Goal: Transaction & Acquisition: Purchase product/service

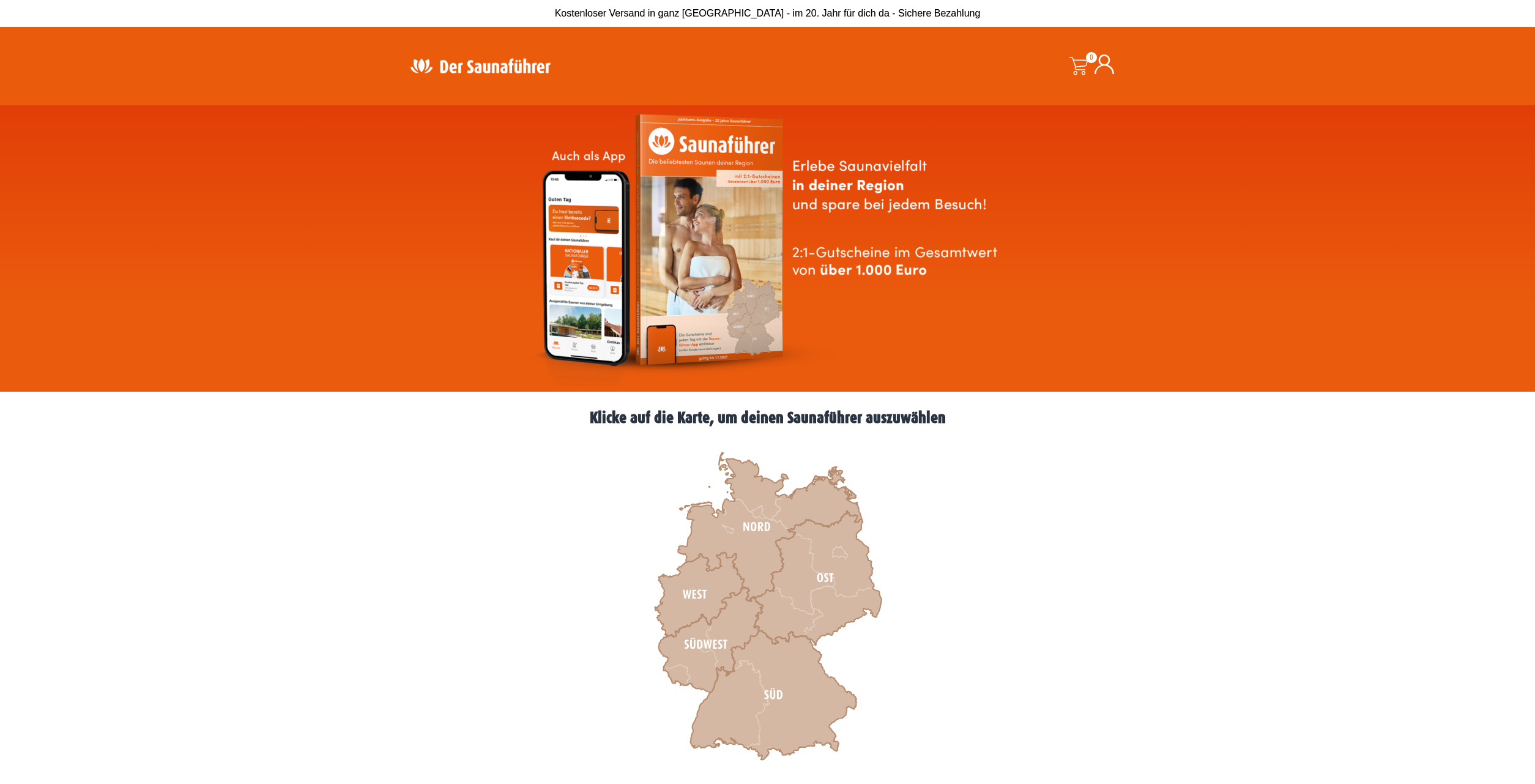
click at [707, 582] on icon at bounding box center [700, 594] width 89 height 84
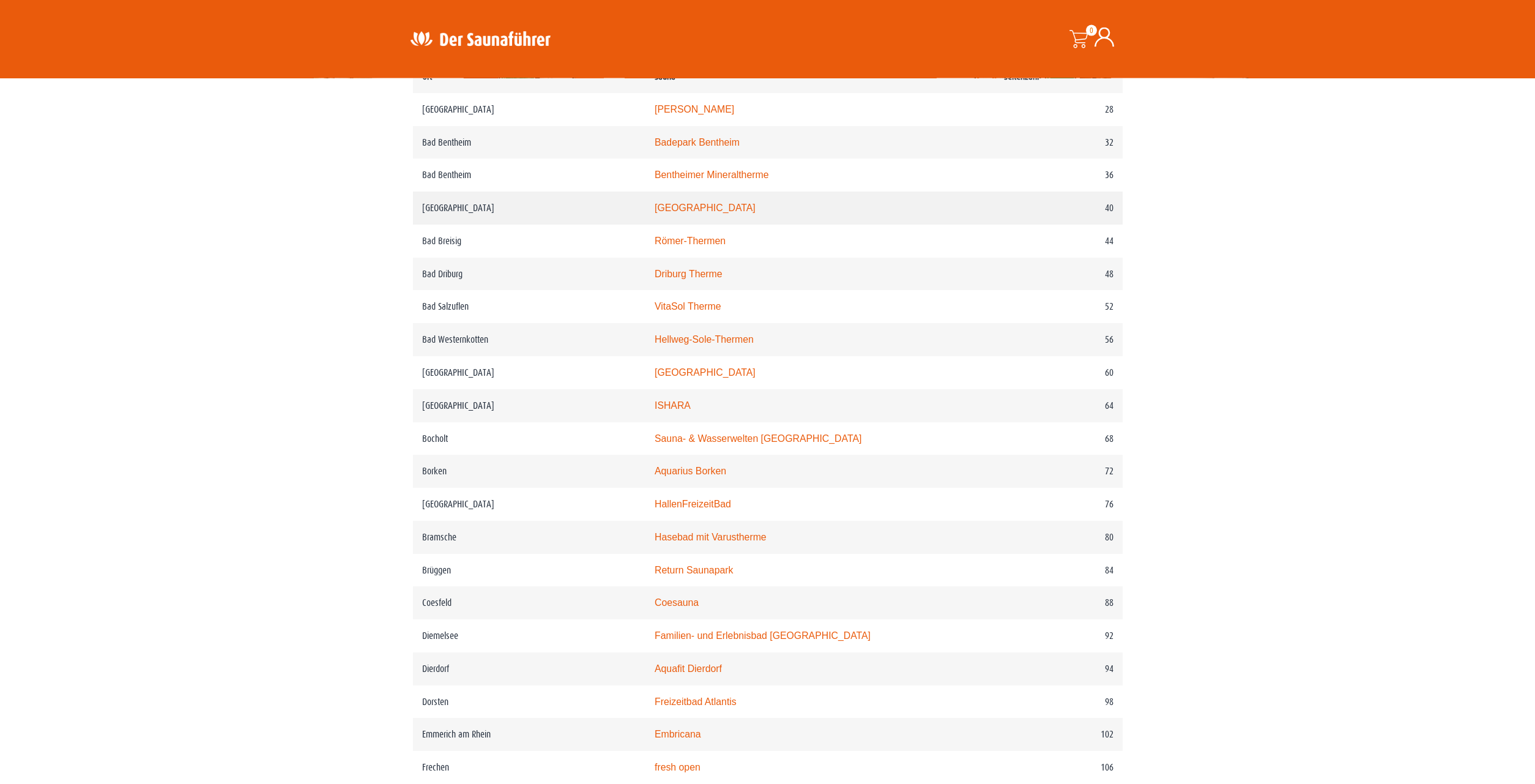
scroll to position [686, 0]
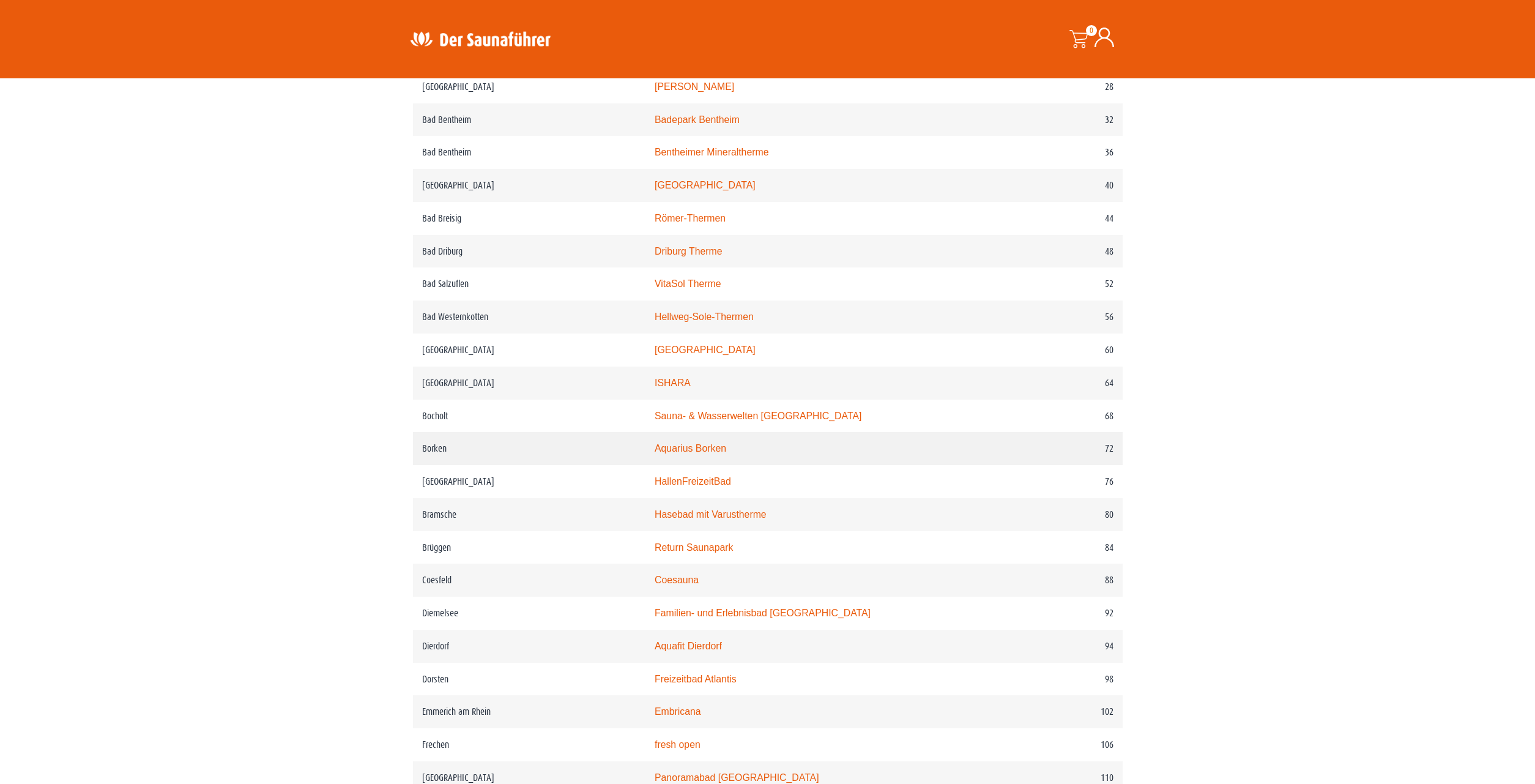
click at [719, 453] on link "Aquarius Borken" at bounding box center [691, 448] width 72 height 10
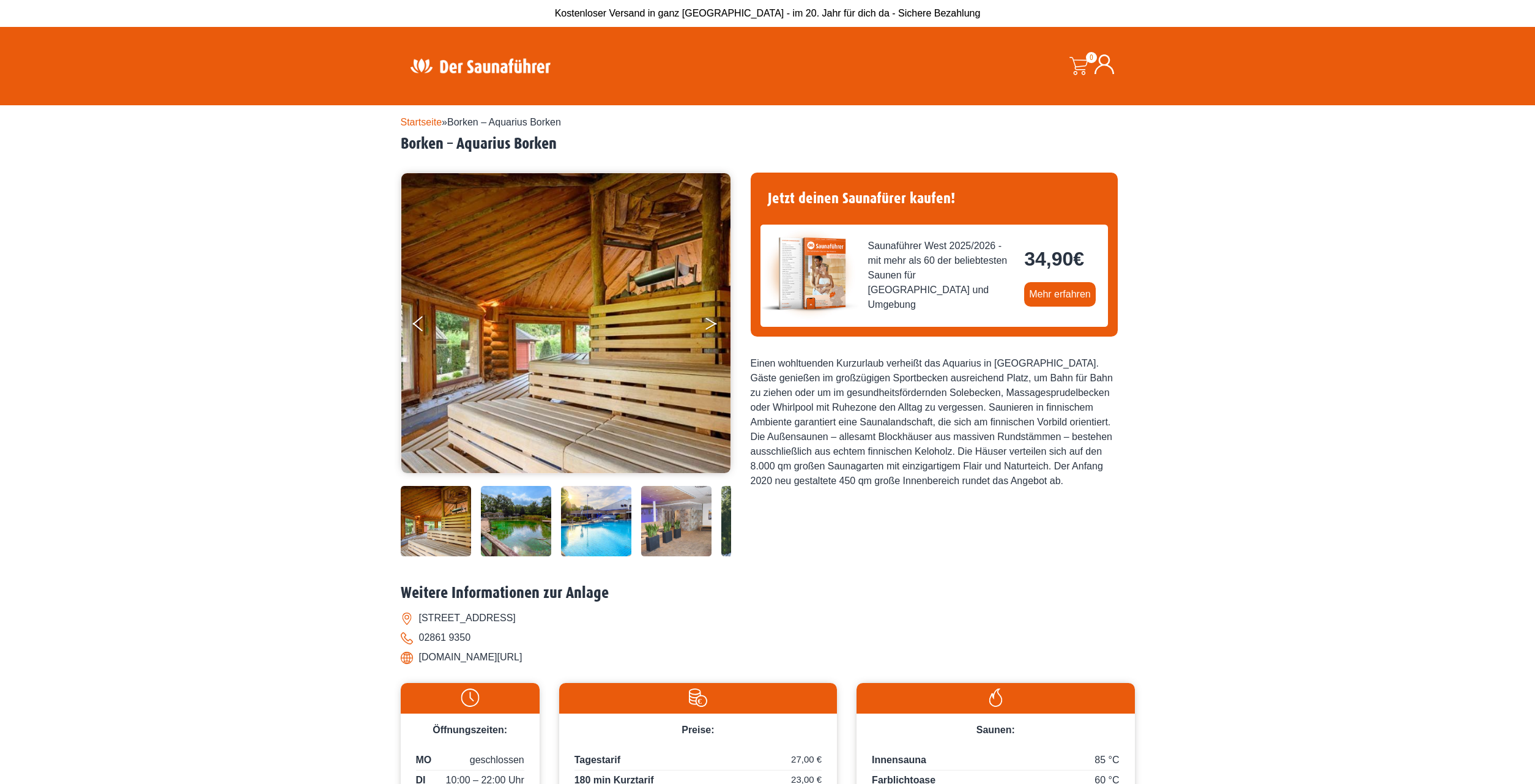
click at [708, 324] on button "Next" at bounding box center [719, 326] width 31 height 31
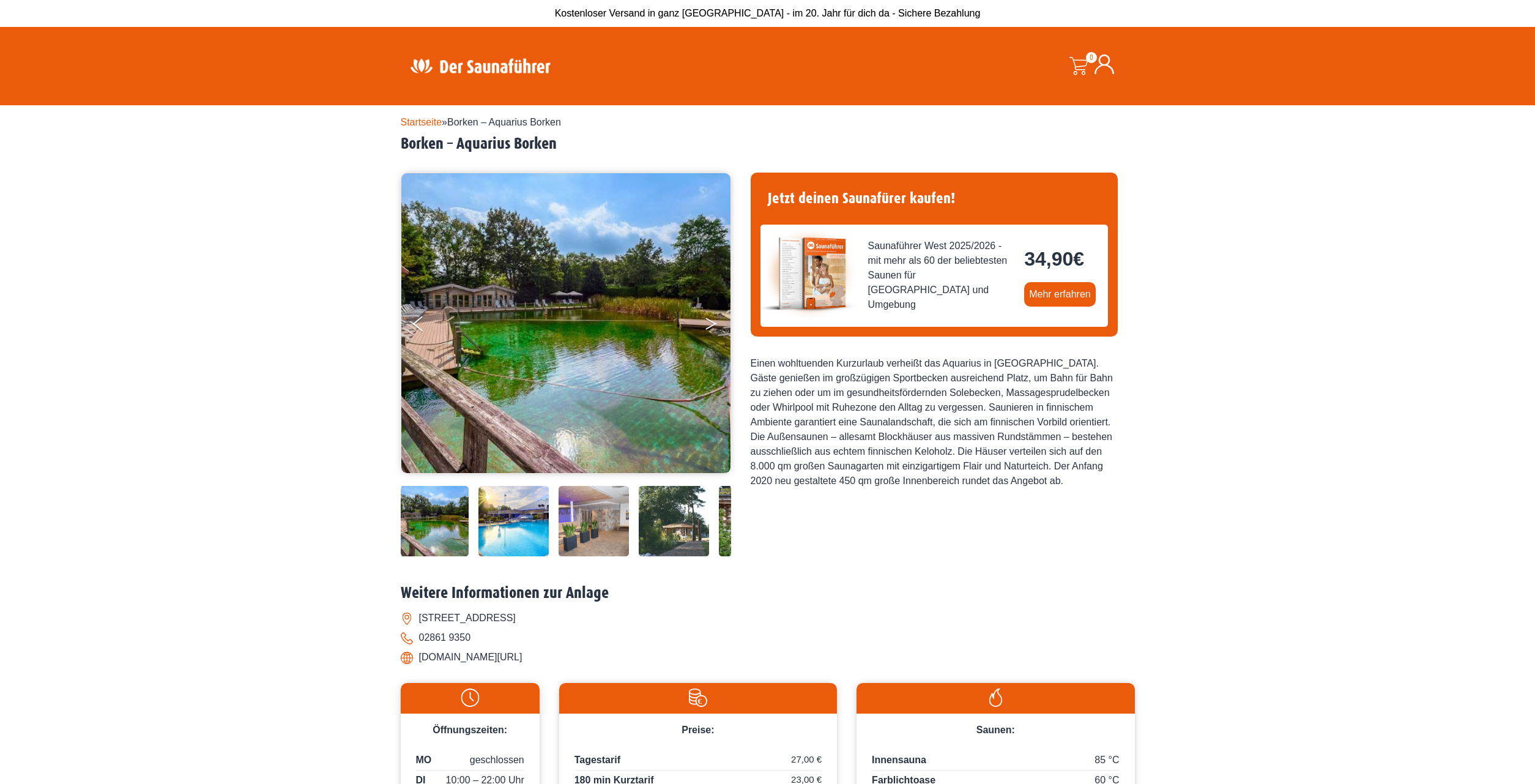
click at [708, 324] on button "Next" at bounding box center [719, 326] width 31 height 31
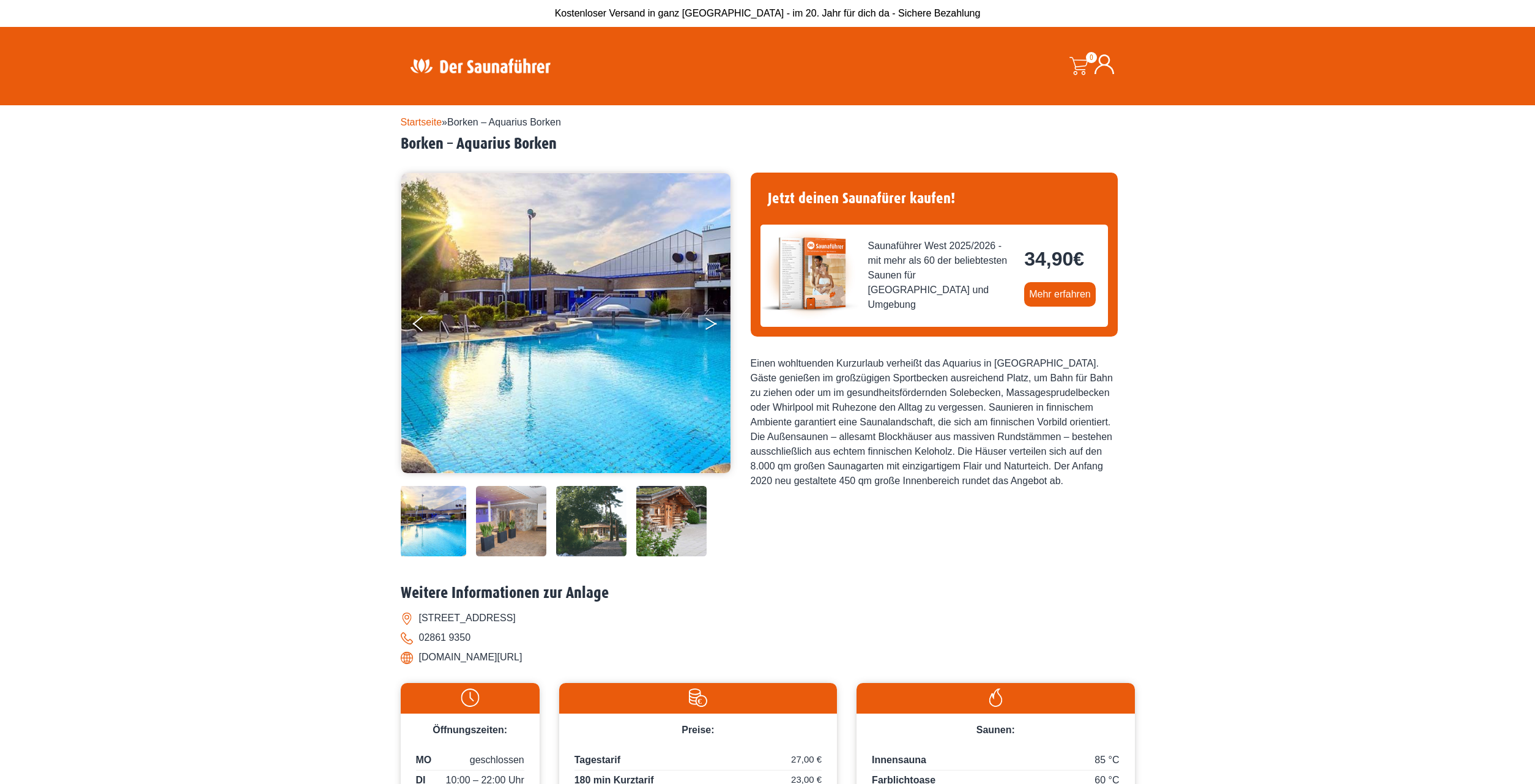
click at [708, 324] on button "Next" at bounding box center [719, 326] width 31 height 31
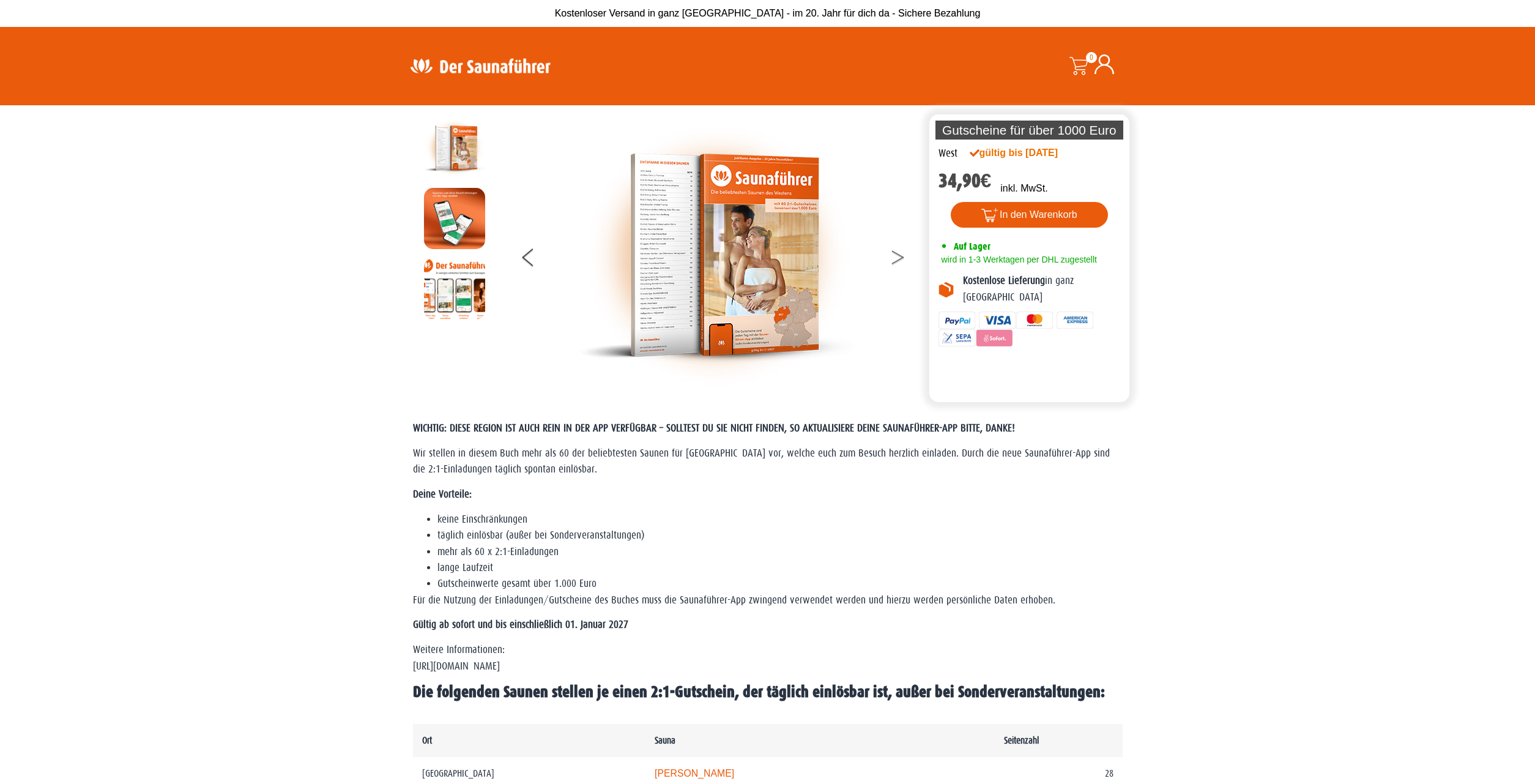
click at [900, 257] on button at bounding box center [906, 260] width 31 height 31
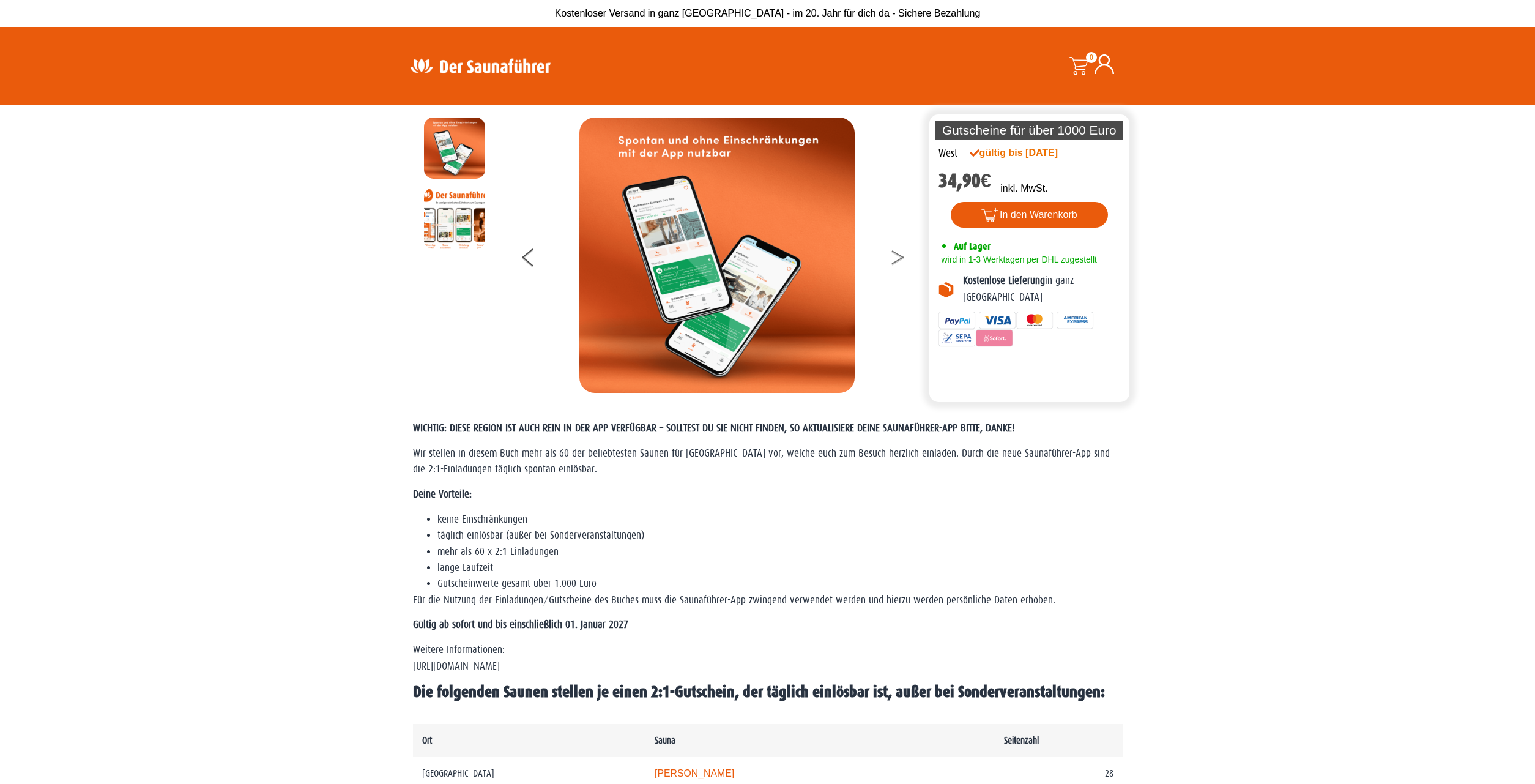
click at [900, 257] on button at bounding box center [906, 260] width 31 height 31
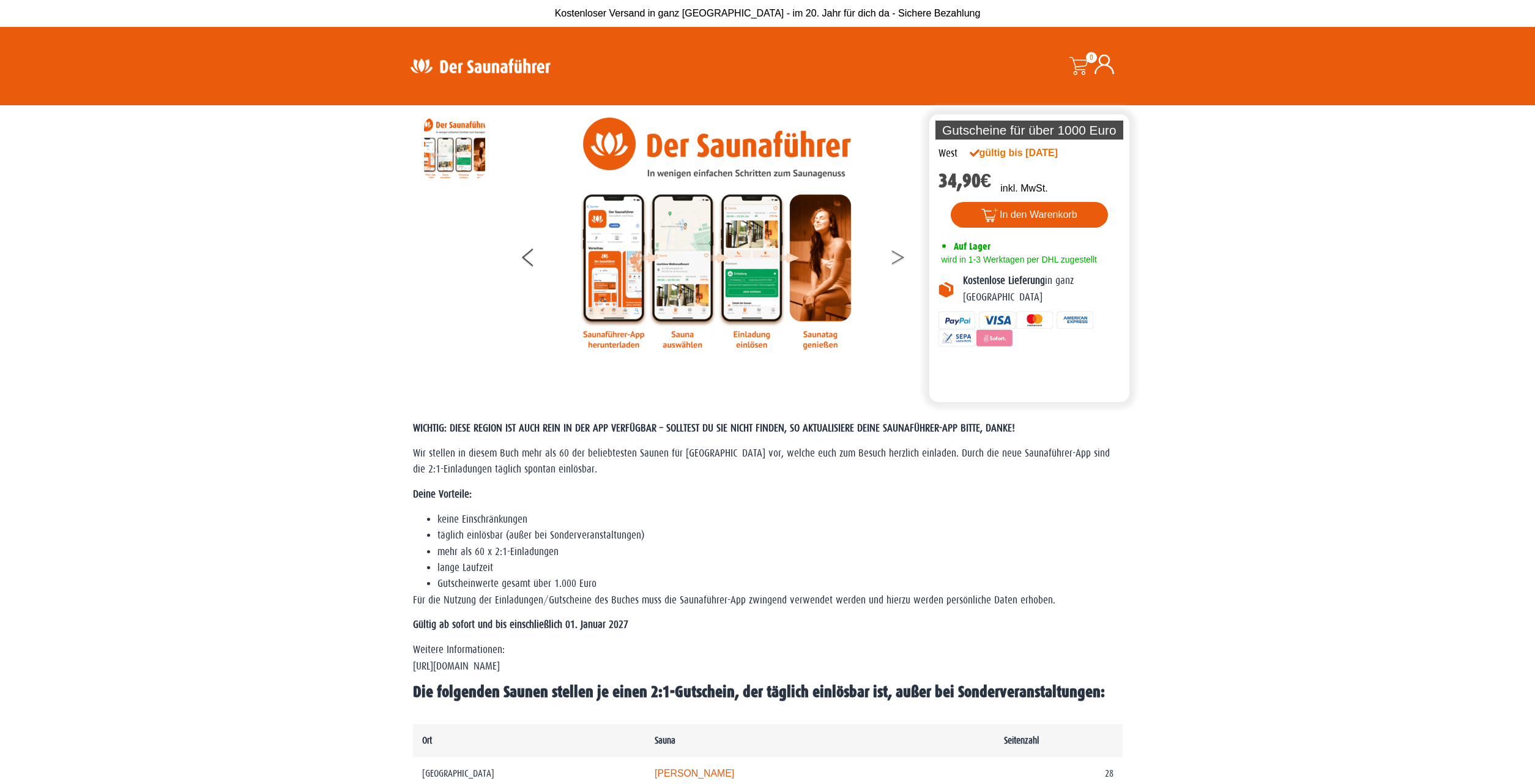
click at [900, 257] on button at bounding box center [906, 260] width 31 height 31
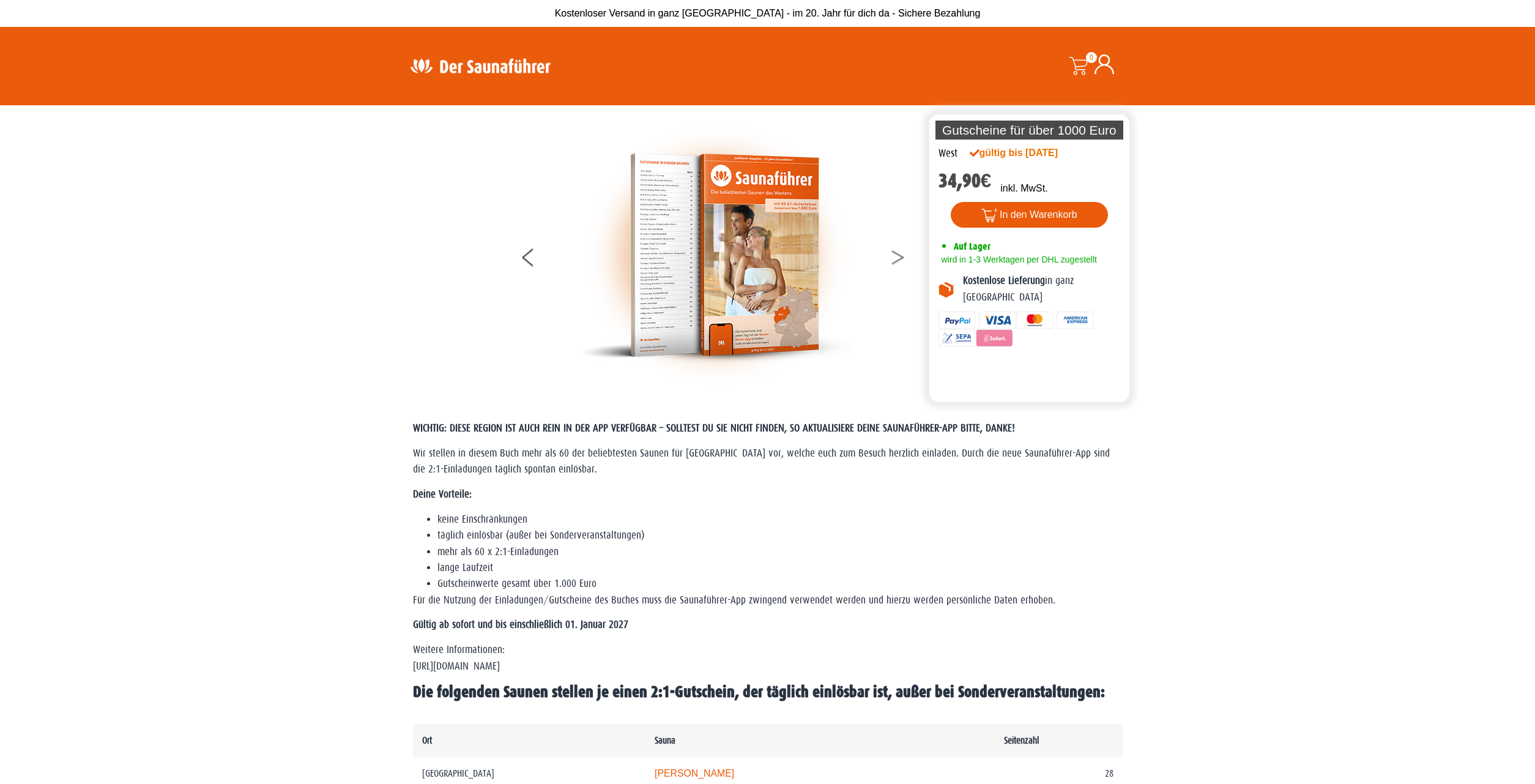
click at [900, 257] on button at bounding box center [906, 260] width 31 height 31
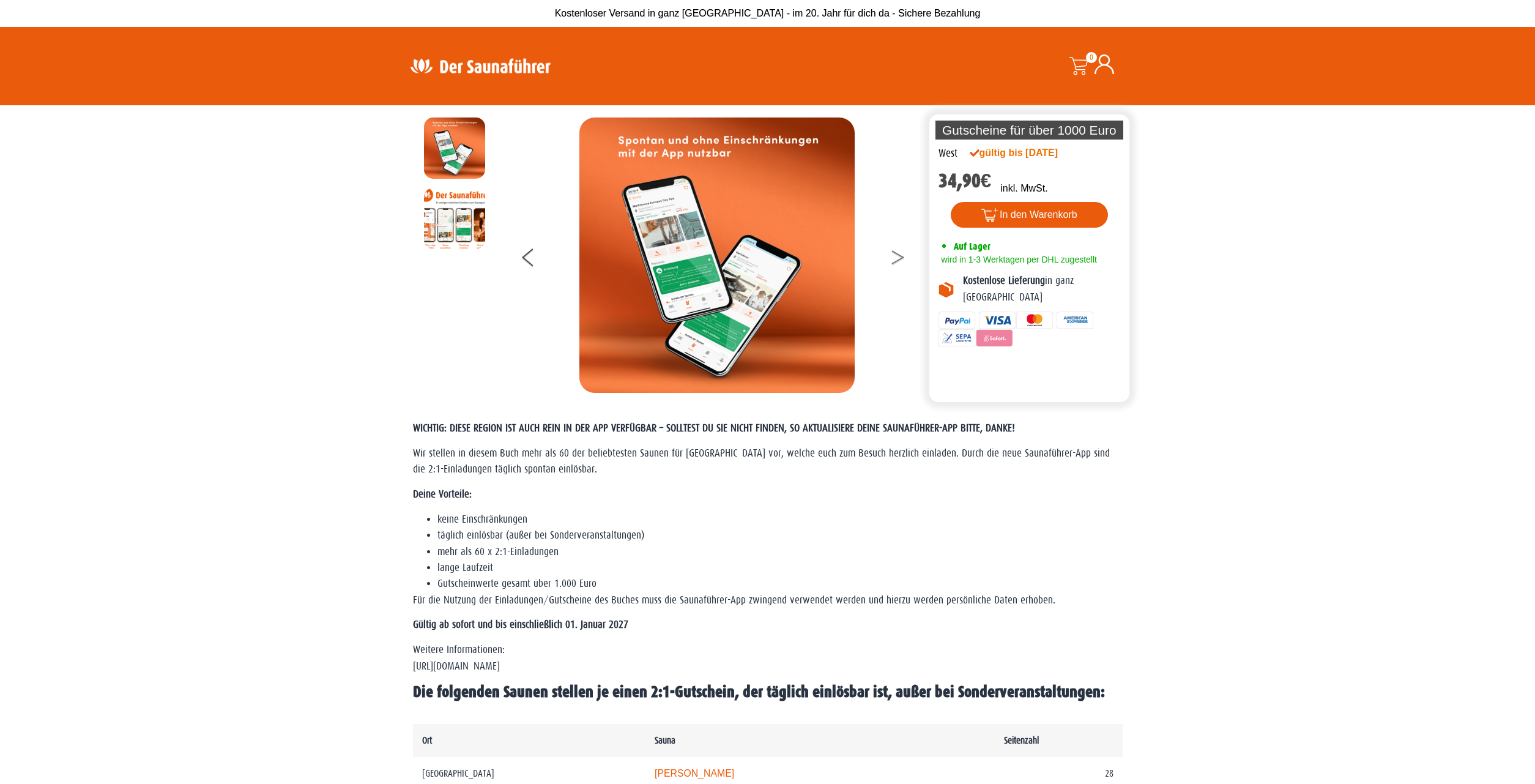
click at [900, 257] on button at bounding box center [906, 260] width 31 height 31
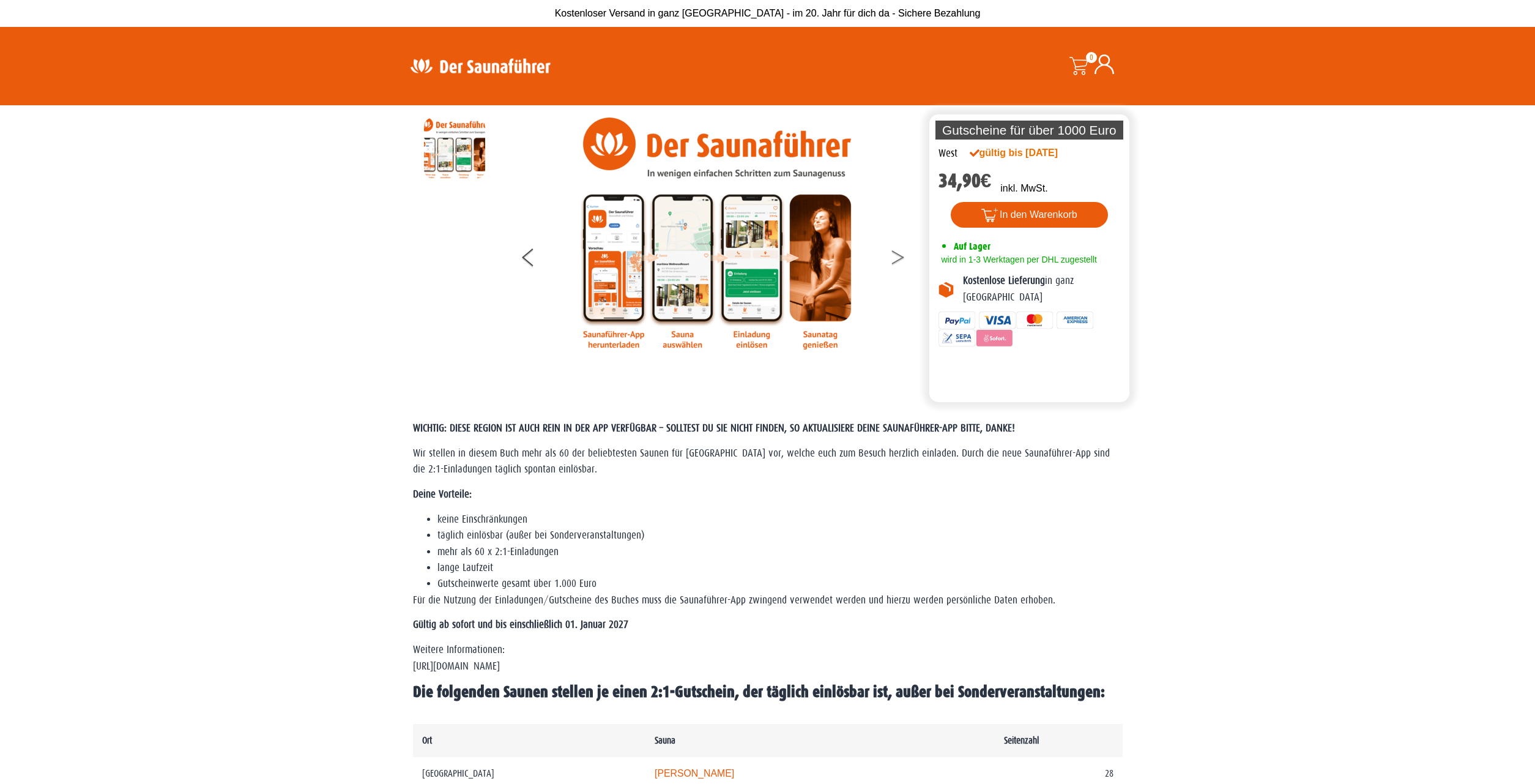
click at [900, 257] on button at bounding box center [906, 260] width 31 height 31
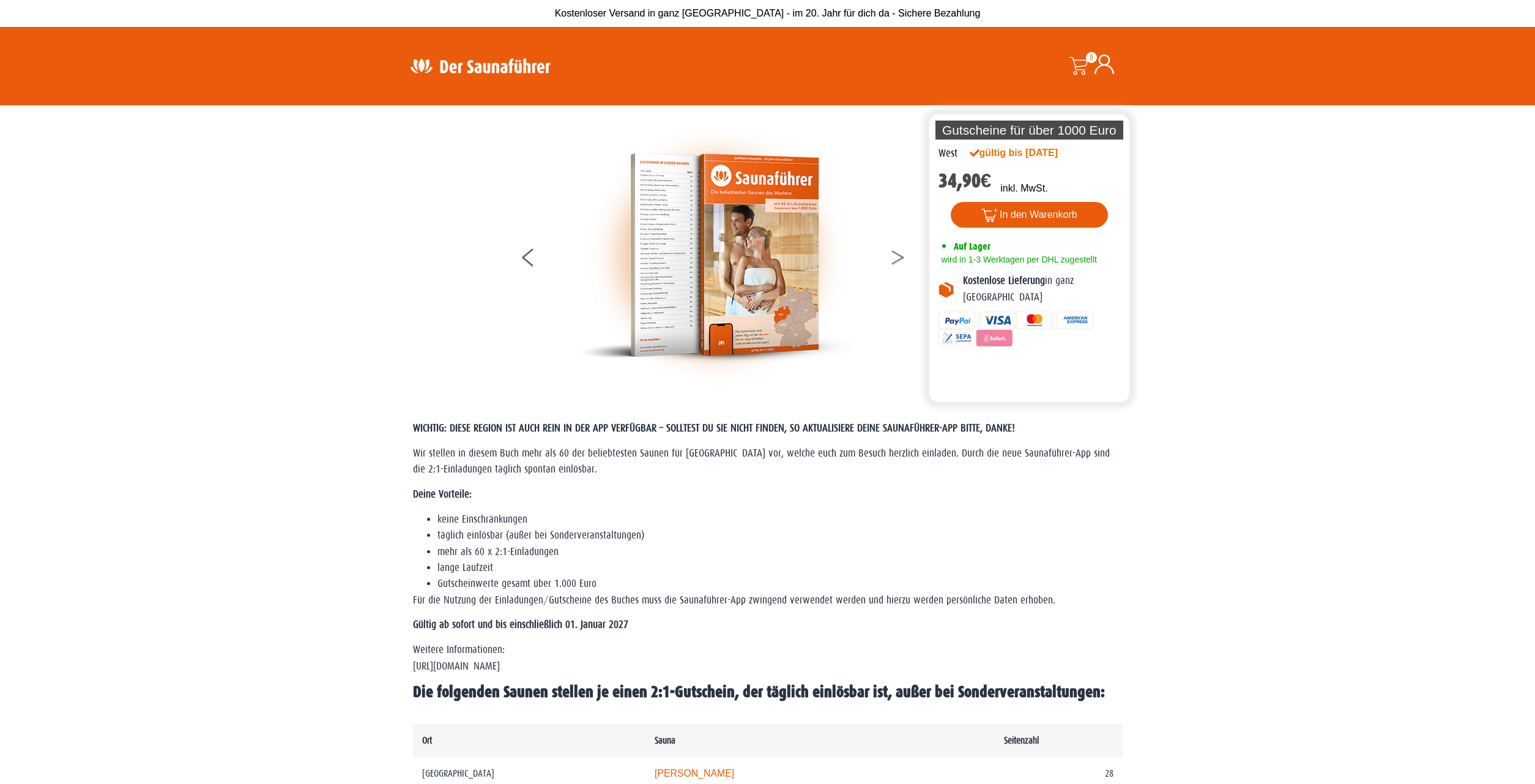
click at [900, 257] on button at bounding box center [906, 260] width 31 height 31
